Goal: Task Accomplishment & Management: Manage account settings

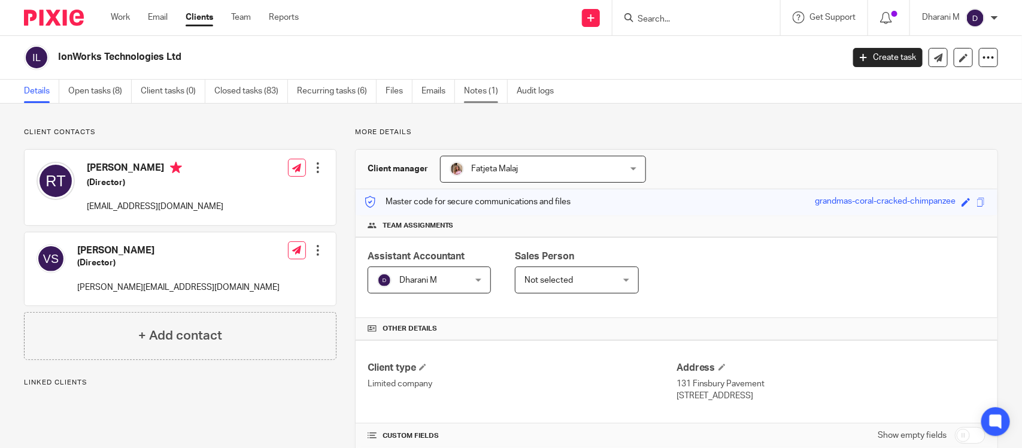
click at [482, 93] on link "Notes (1)" at bounding box center [486, 91] width 44 height 23
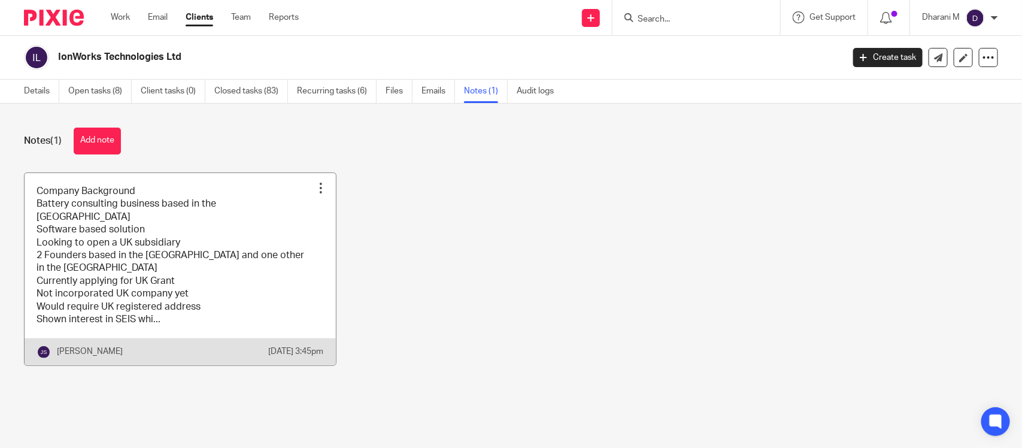
click at [219, 249] on link at bounding box center [180, 269] width 311 height 192
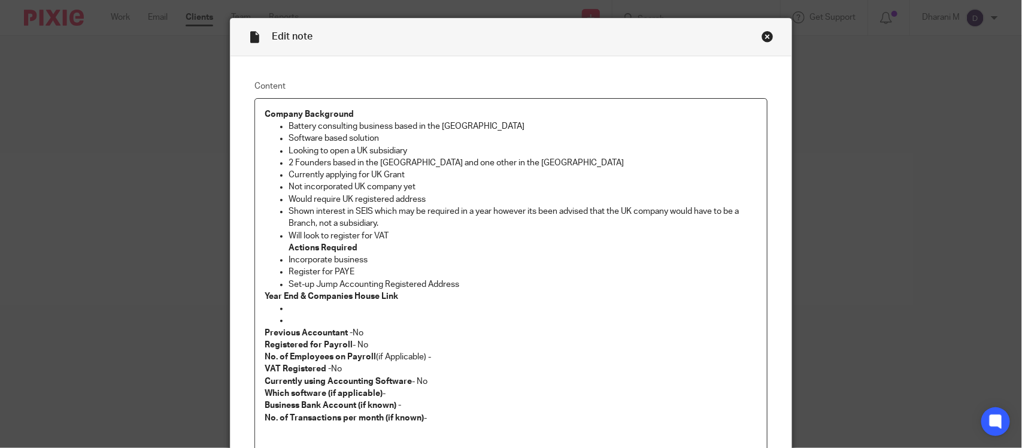
scroll to position [7, 0]
